Goal: Information Seeking & Learning: Learn about a topic

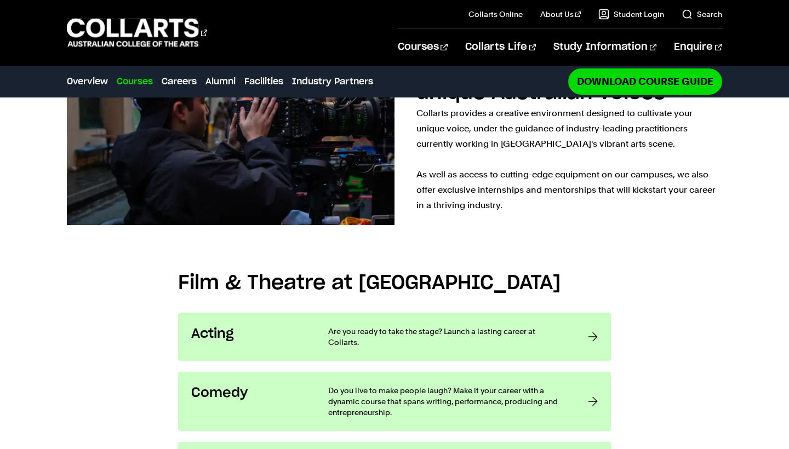
scroll to position [671, 0]
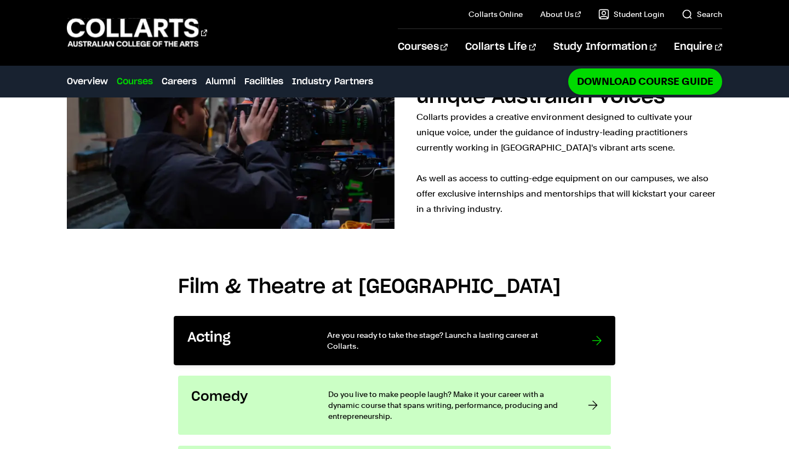
click at [306, 316] on link "Acting Are you ready to take the stage? Launch a lasting career at Collarts." at bounding box center [394, 340] width 441 height 49
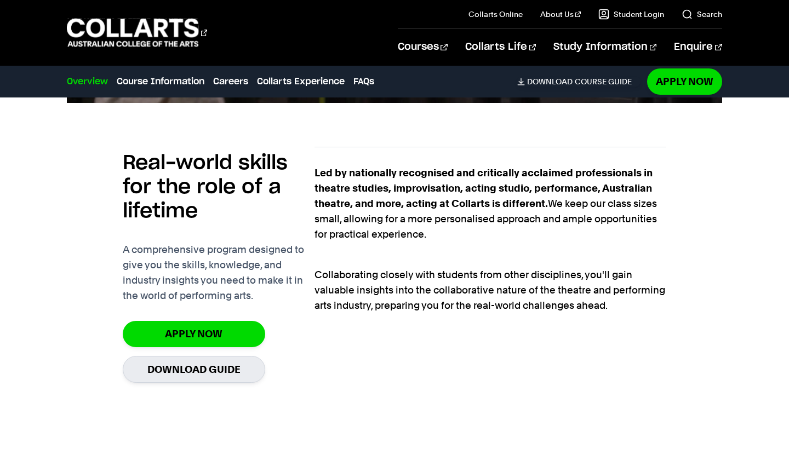
scroll to position [833, 0]
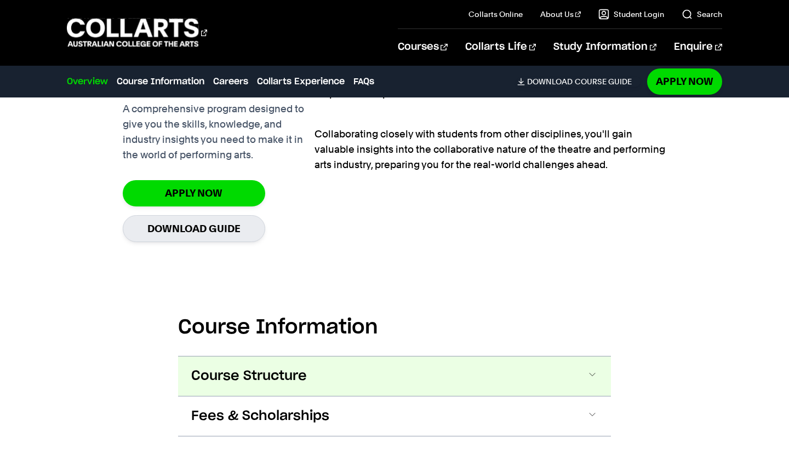
click at [509, 368] on button "Course Structure" at bounding box center [394, 375] width 433 height 39
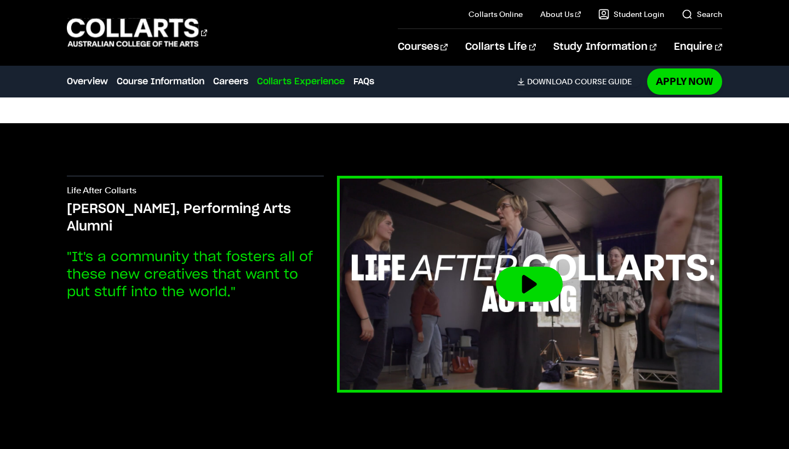
scroll to position [2951, 0]
click at [527, 279] on button at bounding box center [529, 284] width 67 height 35
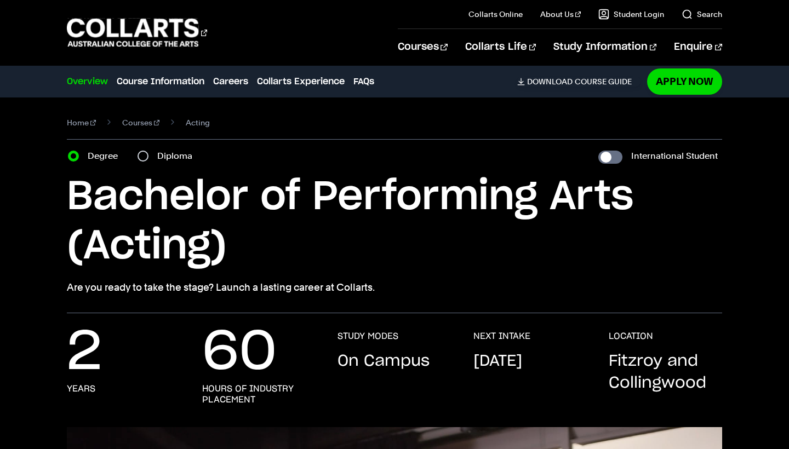
scroll to position [0, 0]
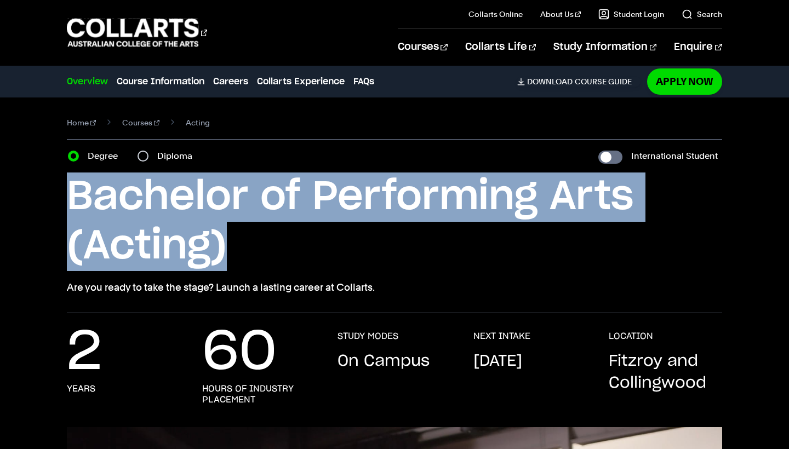
drag, startPoint x: 73, startPoint y: 199, endPoint x: 251, endPoint y: 233, distance: 181.1
click at [251, 233] on h1 "Bachelor of Performing Arts (Acting)" at bounding box center [394, 221] width 654 height 99
copy h1 "Bachelor of Performing Arts (Acting)"
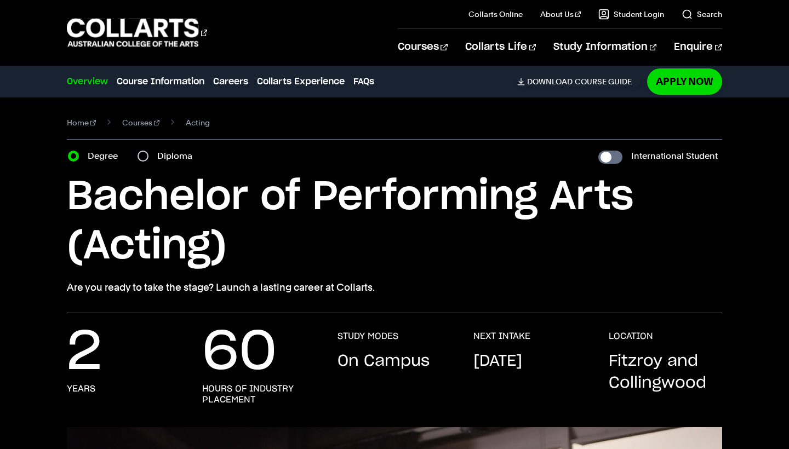
click at [239, 235] on h1 "Bachelor of Performing Arts (Acting)" at bounding box center [394, 221] width 654 height 99
click at [158, 165] on section "Home Courses Acting Course variant Degree Diploma International Student Bachelo…" at bounding box center [394, 205] width 654 height 216
click at [148, 162] on div "Diploma" at bounding box center [167, 155] width 61 height 15
click at [148, 159] on div "Diploma" at bounding box center [167, 155] width 61 height 15
click at [148, 155] on input "Diploma" at bounding box center [142, 156] width 11 height 11
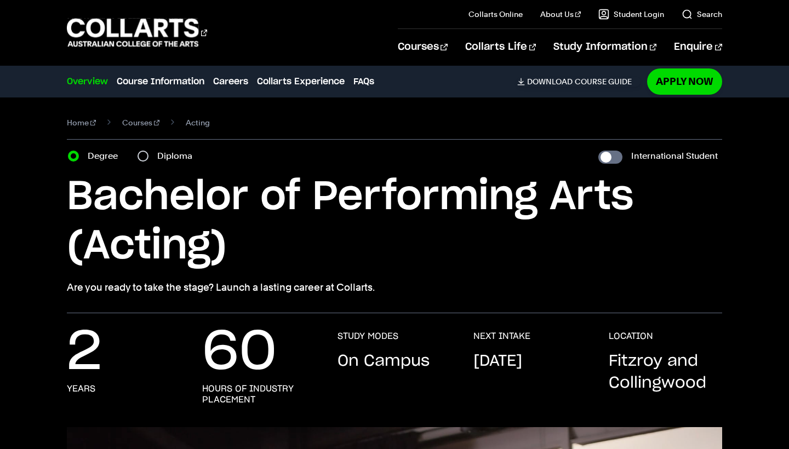
radio input "true"
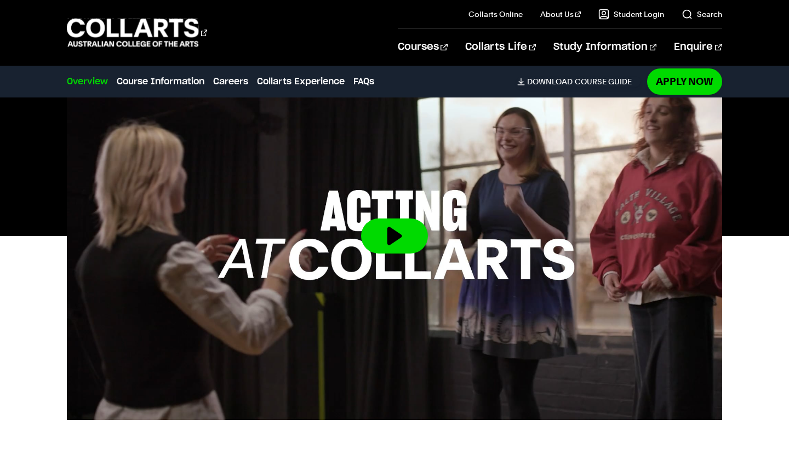
scroll to position [339, 0]
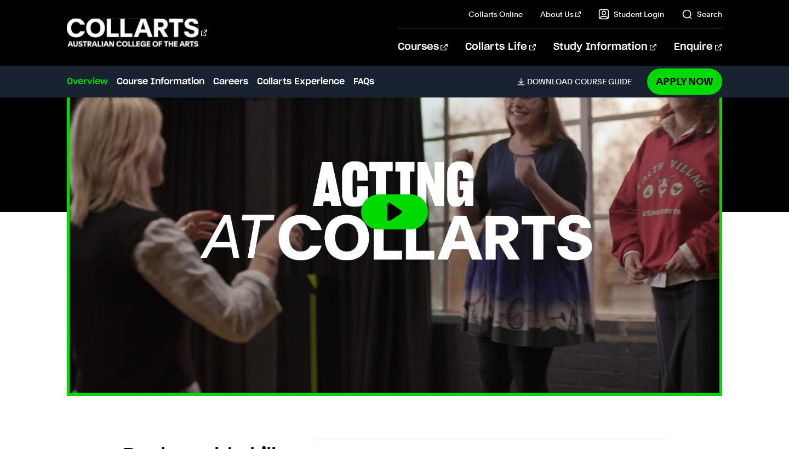
click at [340, 295] on img at bounding box center [394, 211] width 720 height 405
click at [383, 213] on button at bounding box center [394, 211] width 67 height 35
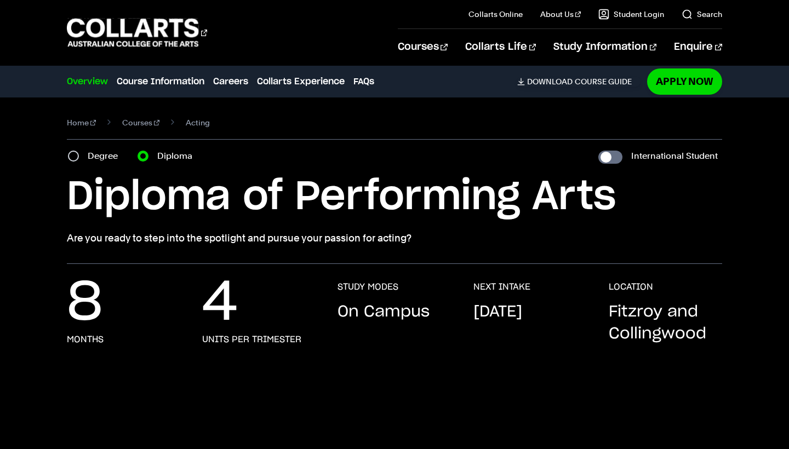
scroll to position [0, 0]
click at [95, 157] on label "Degree" at bounding box center [106, 155] width 37 height 15
click at [79, 157] on input "Degree" at bounding box center [73, 156] width 11 height 11
radio input "true"
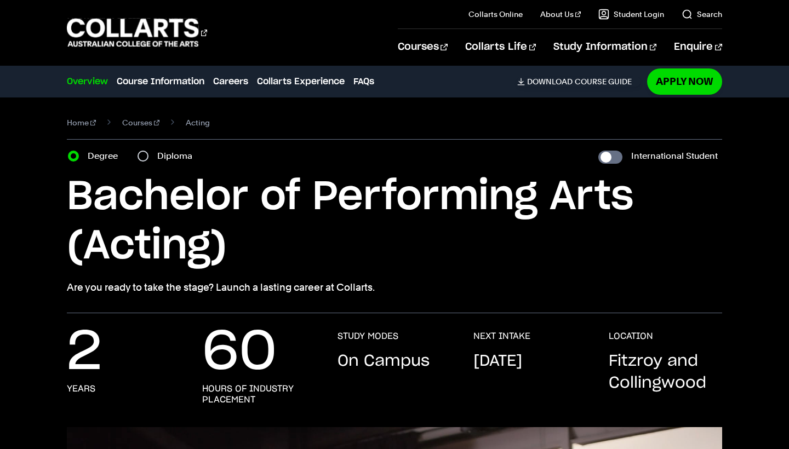
click at [149, 148] on div "Diploma" at bounding box center [167, 155] width 61 height 15
click at [151, 154] on div "Diploma" at bounding box center [167, 155] width 61 height 15
click at [148, 155] on input "Diploma" at bounding box center [142, 156] width 11 height 11
radio input "true"
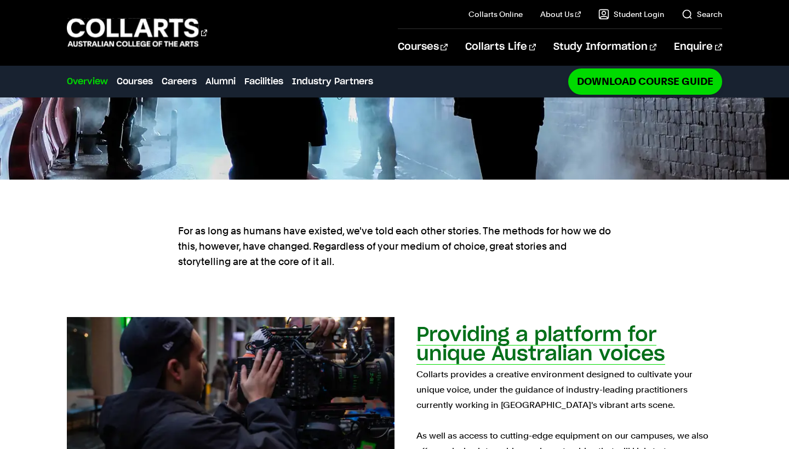
scroll to position [583, 0]
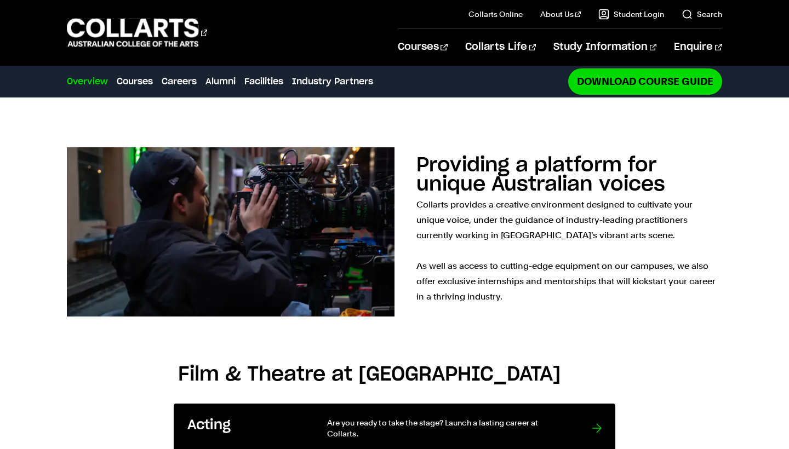
click at [424, 417] on p "Are you ready to take the stage? Launch a lasting career at Collarts." at bounding box center [448, 428] width 243 height 22
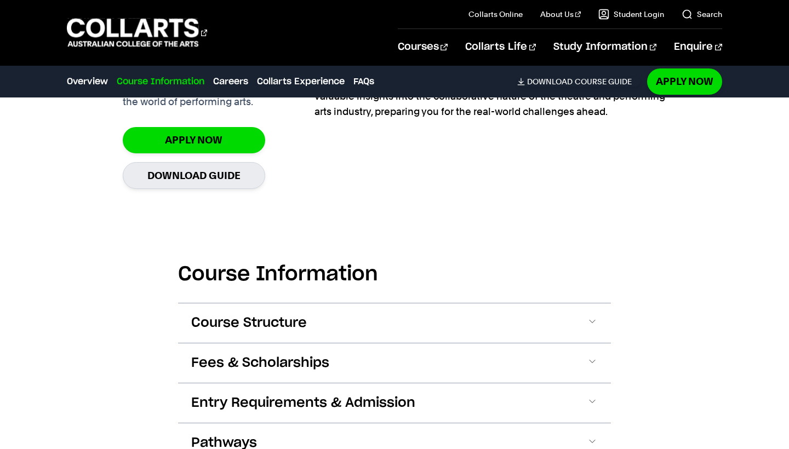
scroll to position [950, 0]
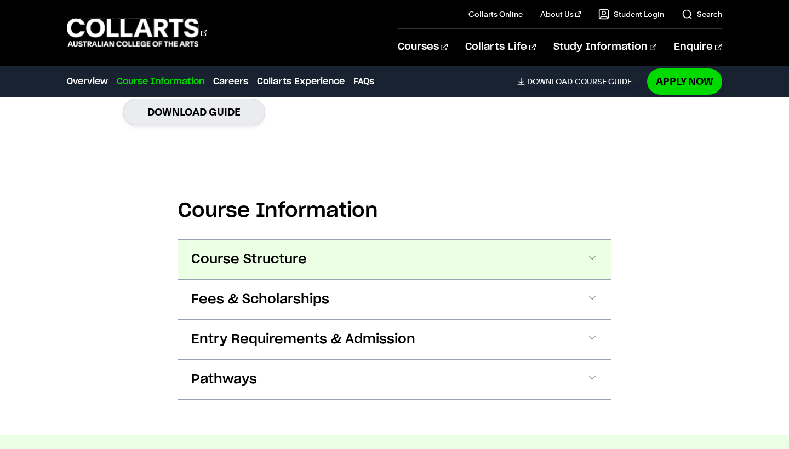
click at [441, 256] on button "Course Structure" at bounding box center [394, 259] width 433 height 39
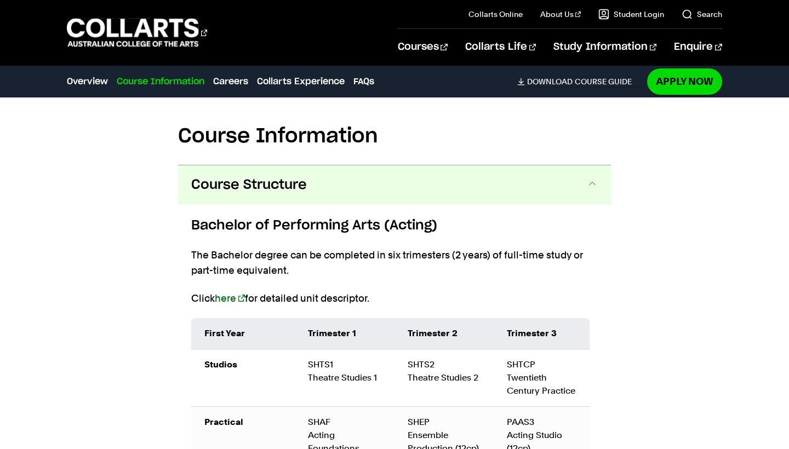
scroll to position [943, 0]
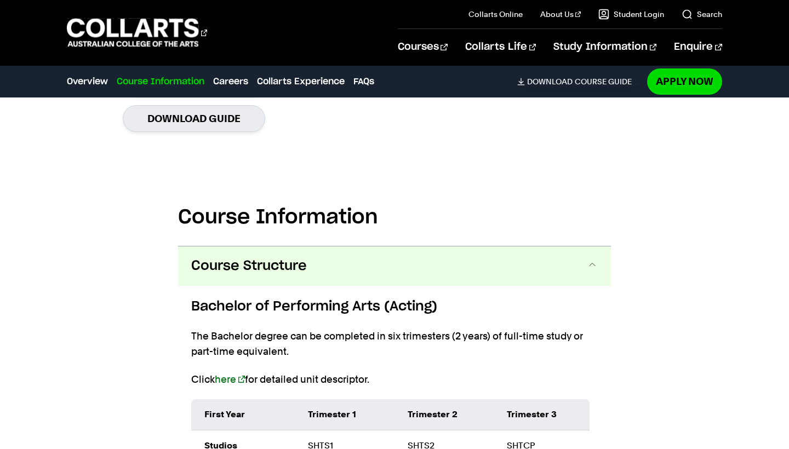
click at [403, 251] on button "Course Structure" at bounding box center [394, 265] width 433 height 39
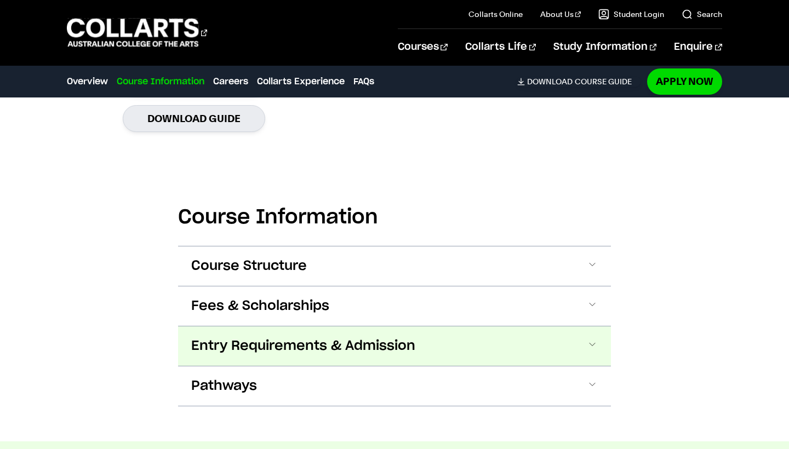
click at [410, 335] on button "Entry Requirements & Admission" at bounding box center [394, 345] width 433 height 39
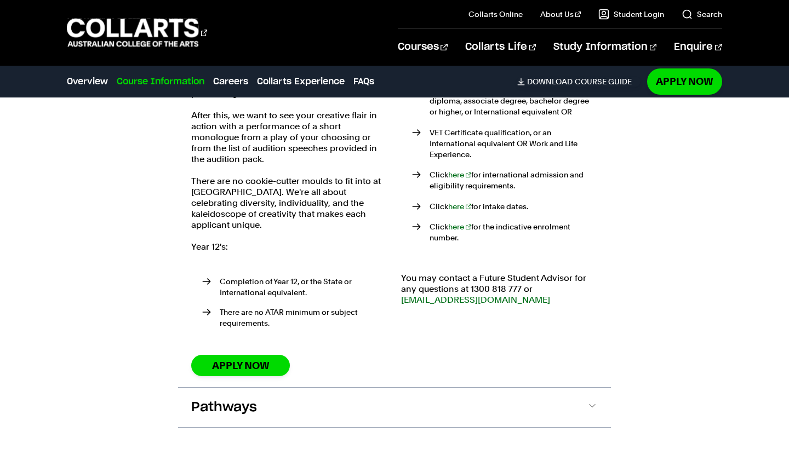
scroll to position [1288, 0]
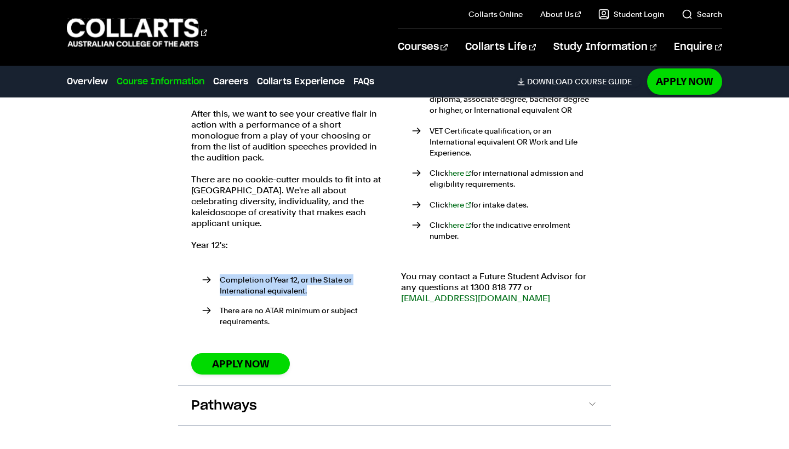
drag, startPoint x: 221, startPoint y: 268, endPoint x: 330, endPoint y: 278, distance: 109.4
click at [330, 278] on li "Completion of Year 12, or the State or International equivalent." at bounding box center [295, 285] width 186 height 22
copy li "Completion of Year 12, or the State or International equivalent."
